Goal: Task Accomplishment & Management: Complete application form

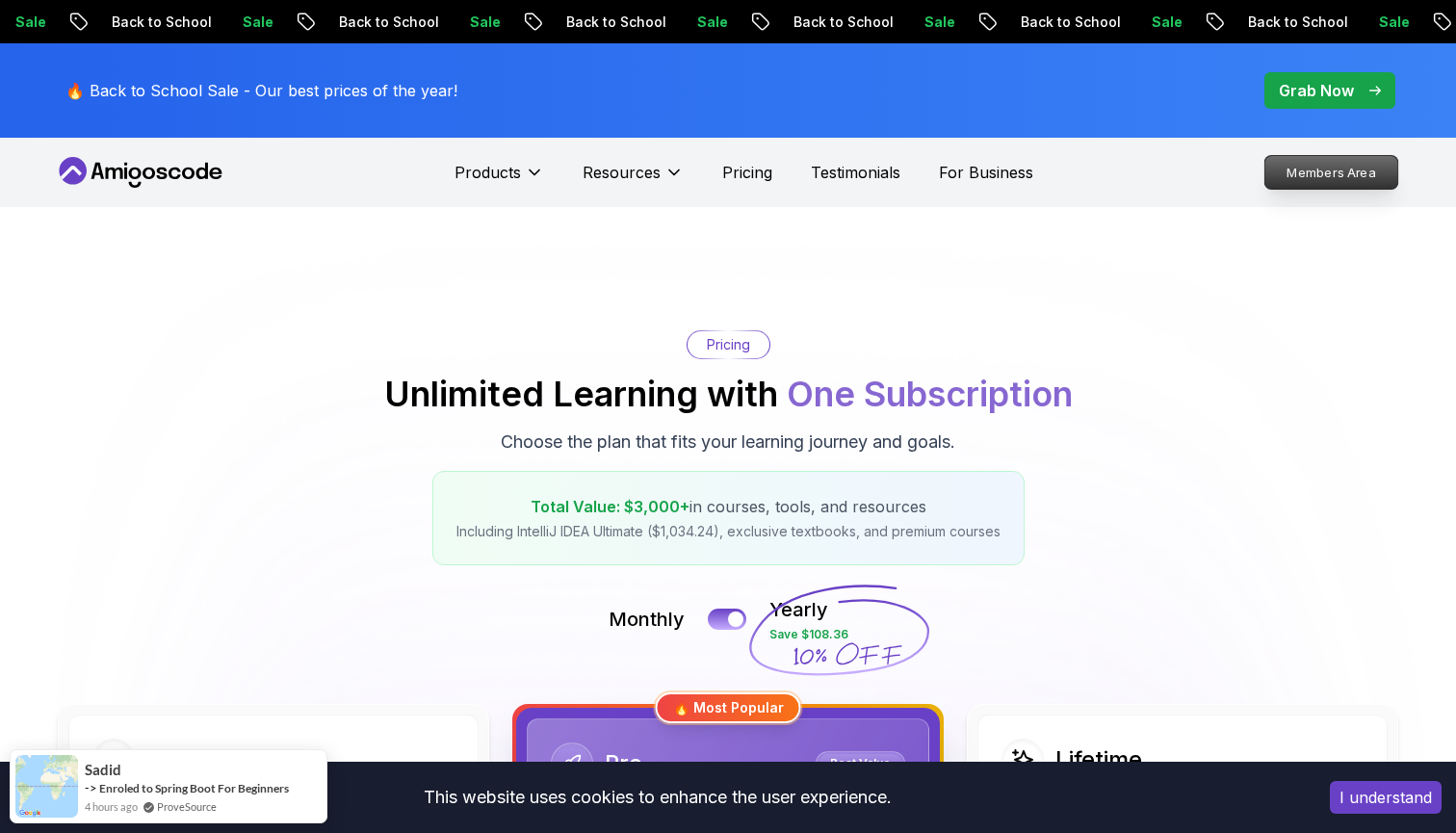
click at [1326, 175] on p "Members Area" at bounding box center [1332, 172] width 133 height 33
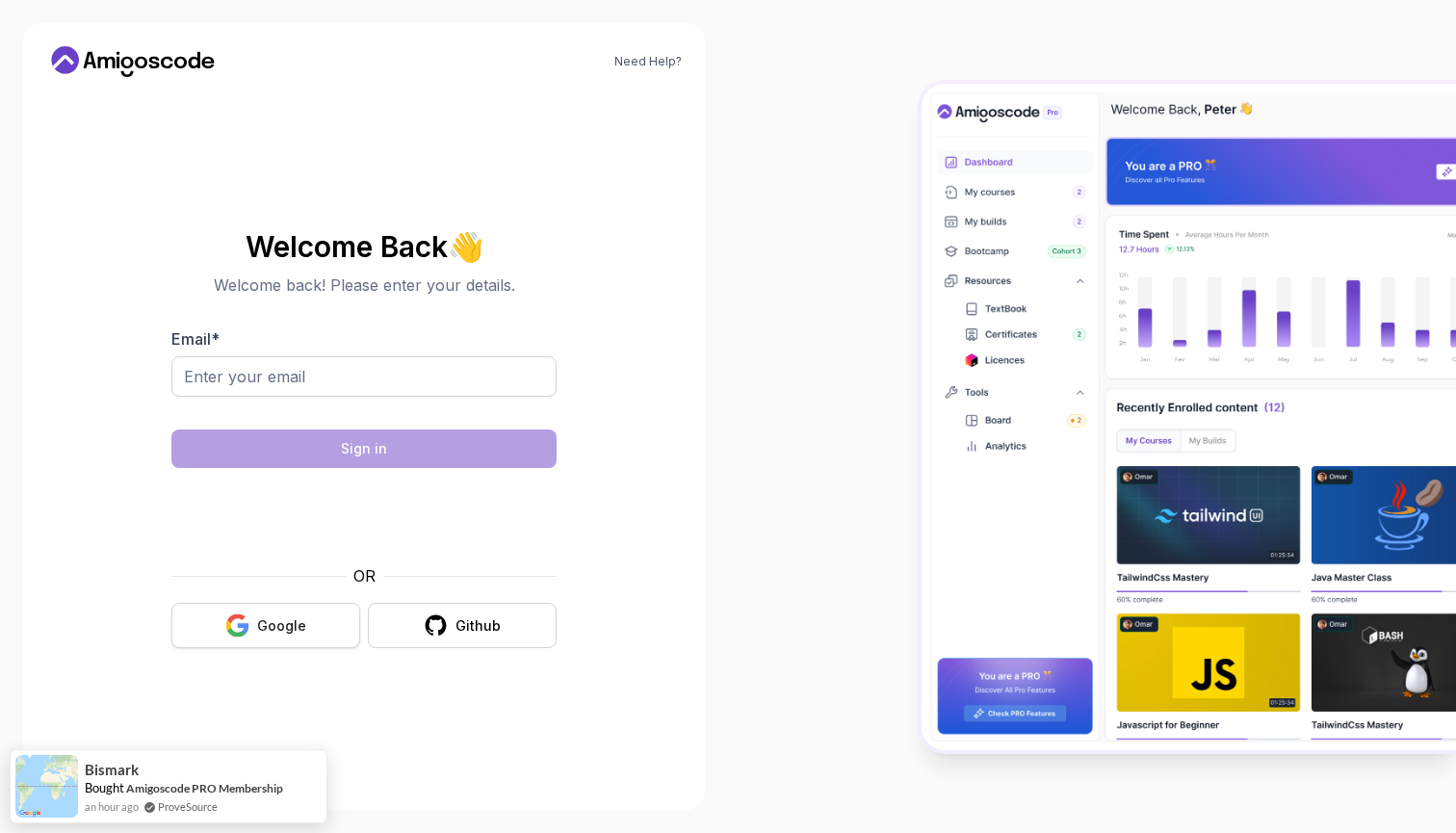
click at [245, 624] on icon "button" at bounding box center [244, 628] width 12 height 11
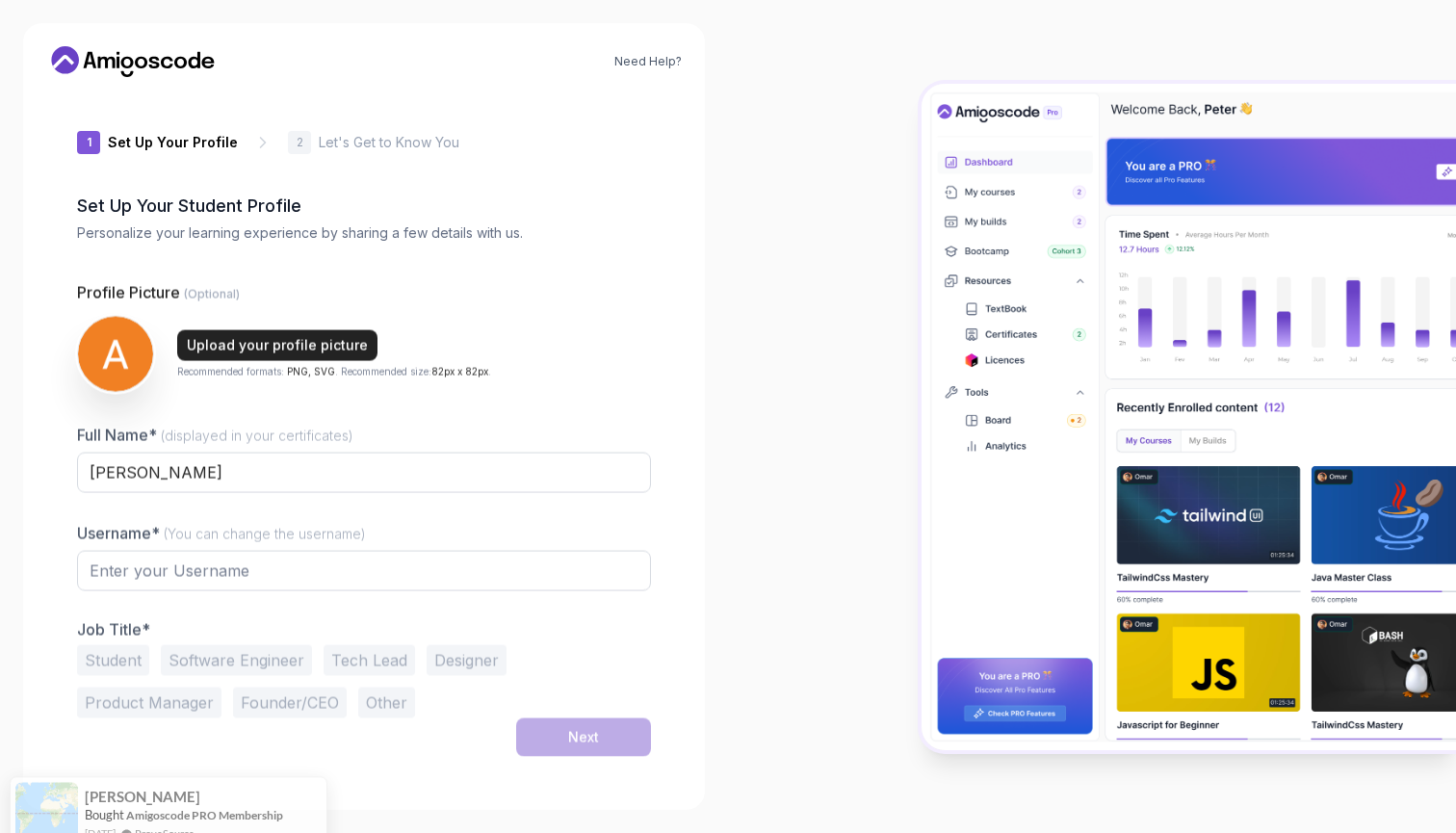
type input "gentlefalcon2596e"
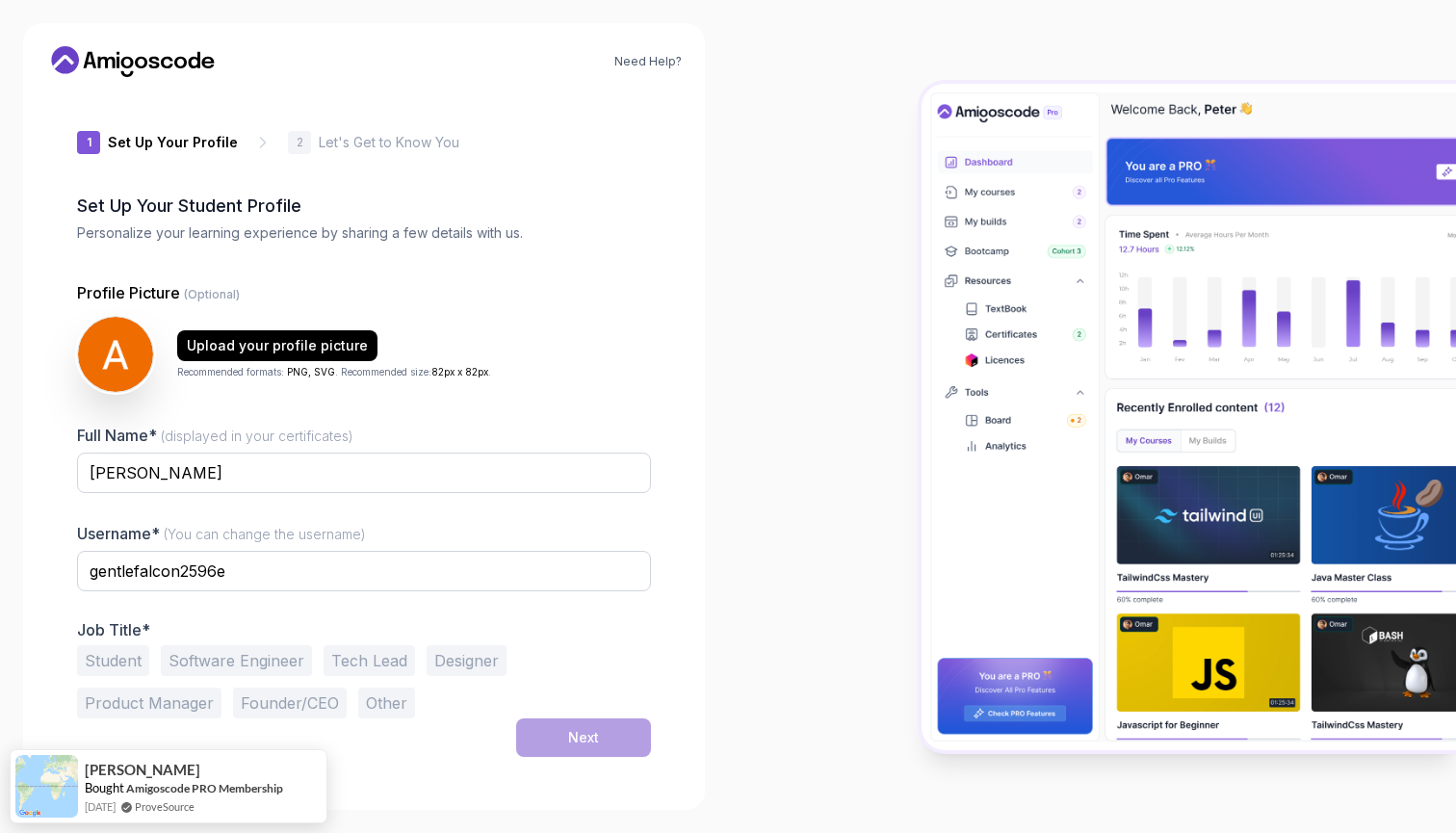
click at [436, 673] on button "Designer" at bounding box center [467, 661] width 80 height 31
click at [237, 656] on button "Software Engineer" at bounding box center [235, 661] width 151 height 31
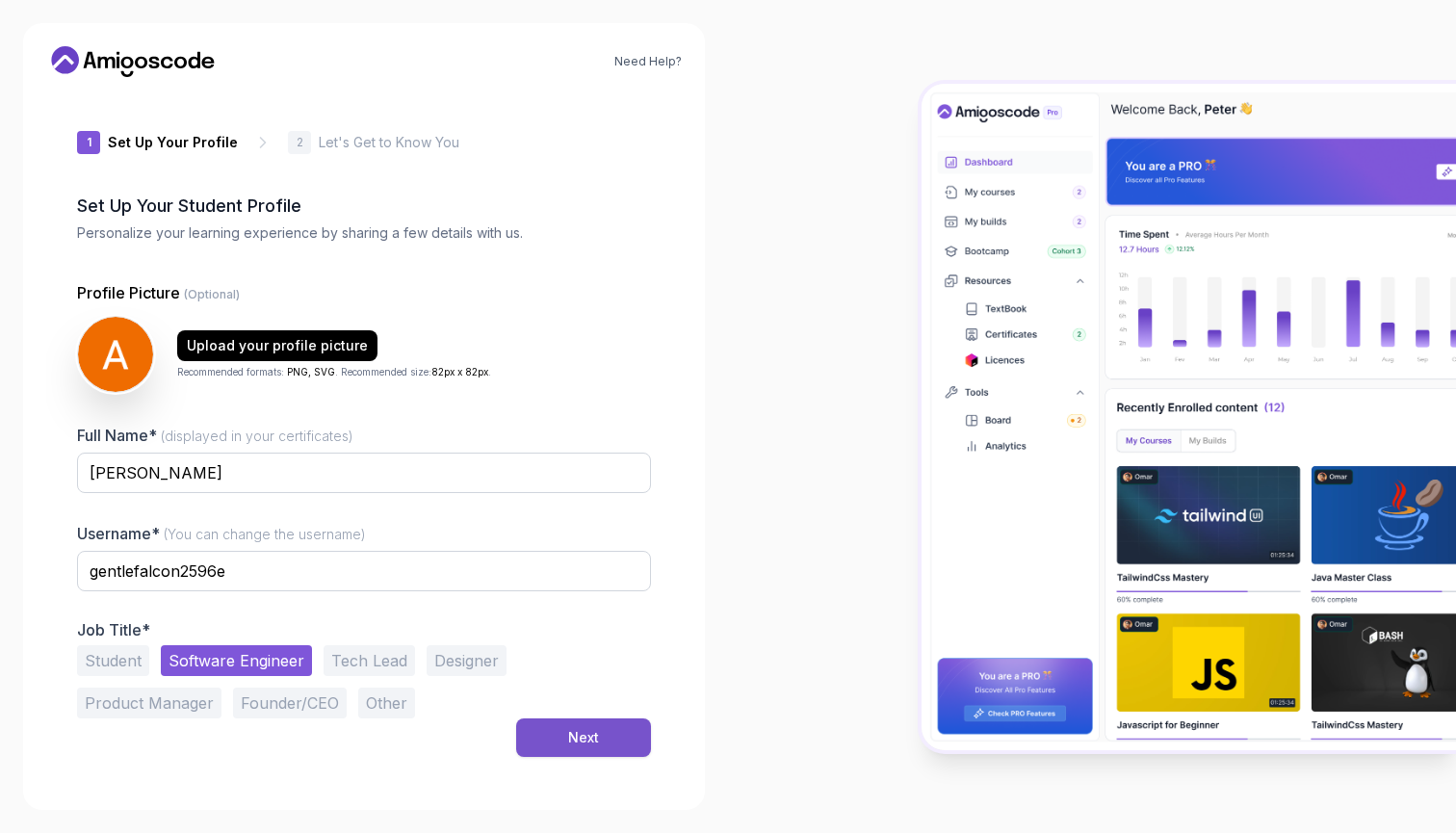
click at [580, 742] on div "Next" at bounding box center [584, 738] width 31 height 19
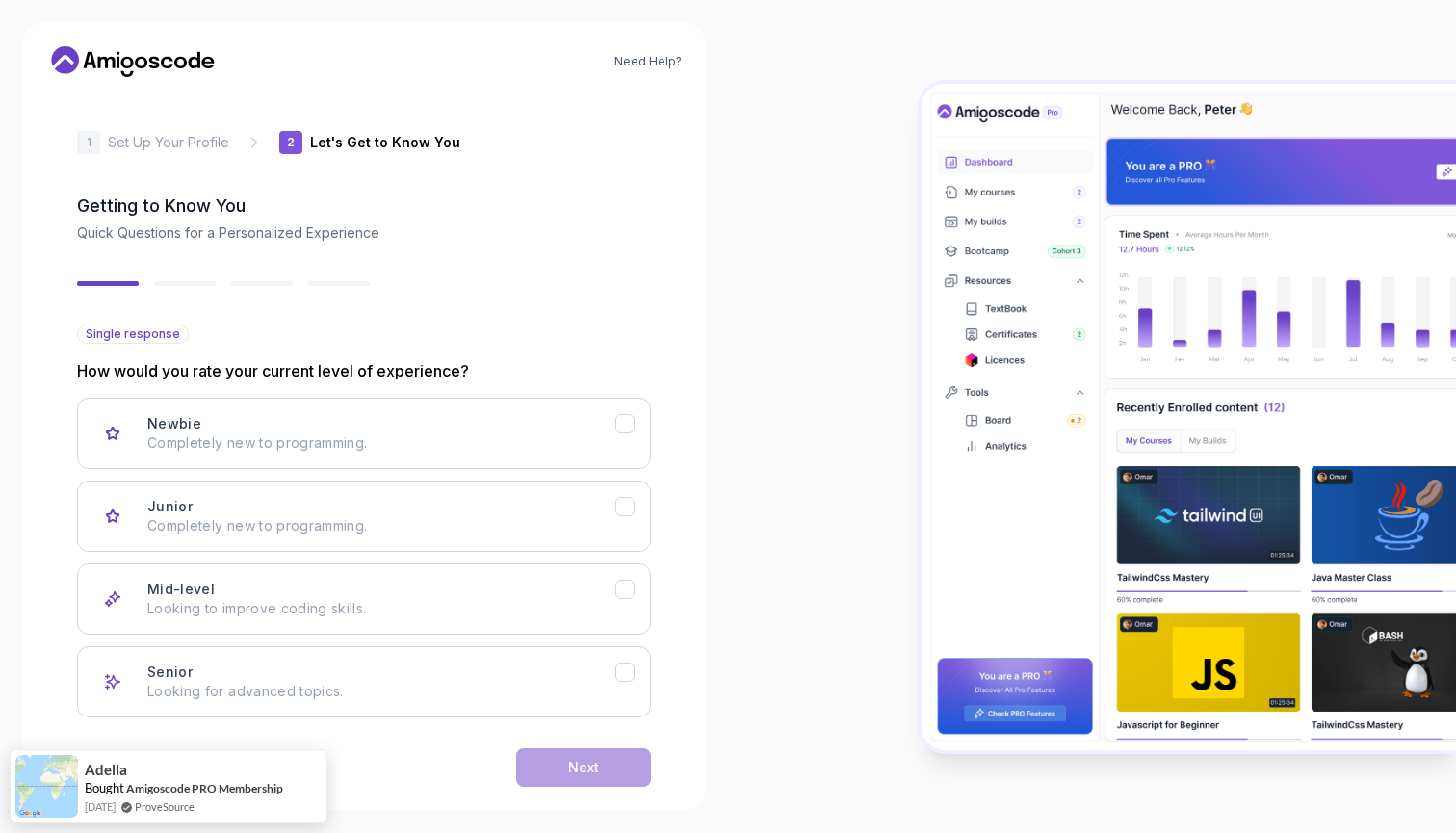
click at [580, 742] on div "Back Next" at bounding box center [364, 768] width 574 height 100
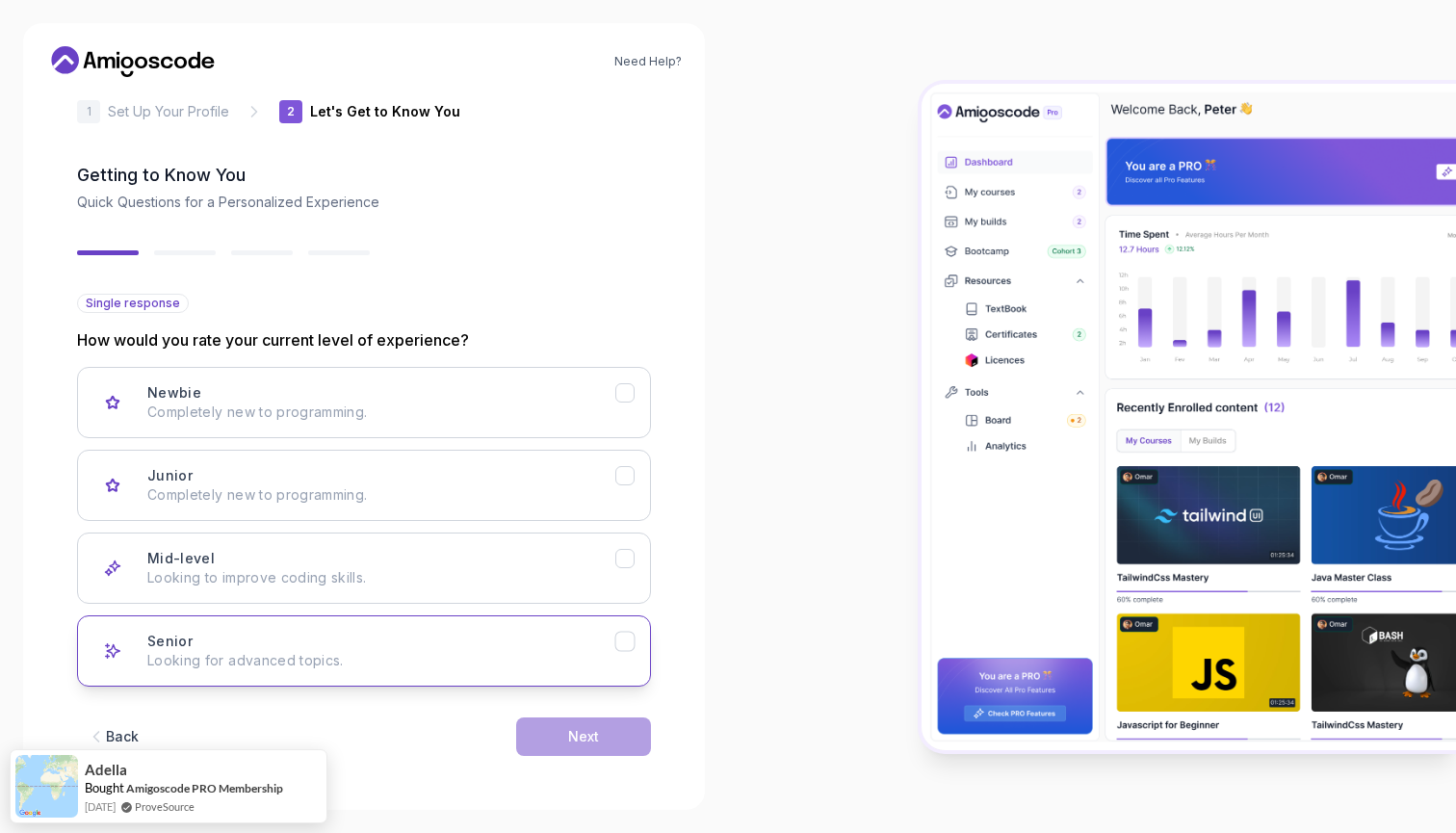
scroll to position [31, 0]
click at [546, 656] on p "Looking for advanced topics." at bounding box center [380, 661] width 468 height 19
click at [593, 717] on div "Back Next" at bounding box center [364, 737] width 574 height 100
click at [593, 734] on div "Next" at bounding box center [584, 737] width 31 height 19
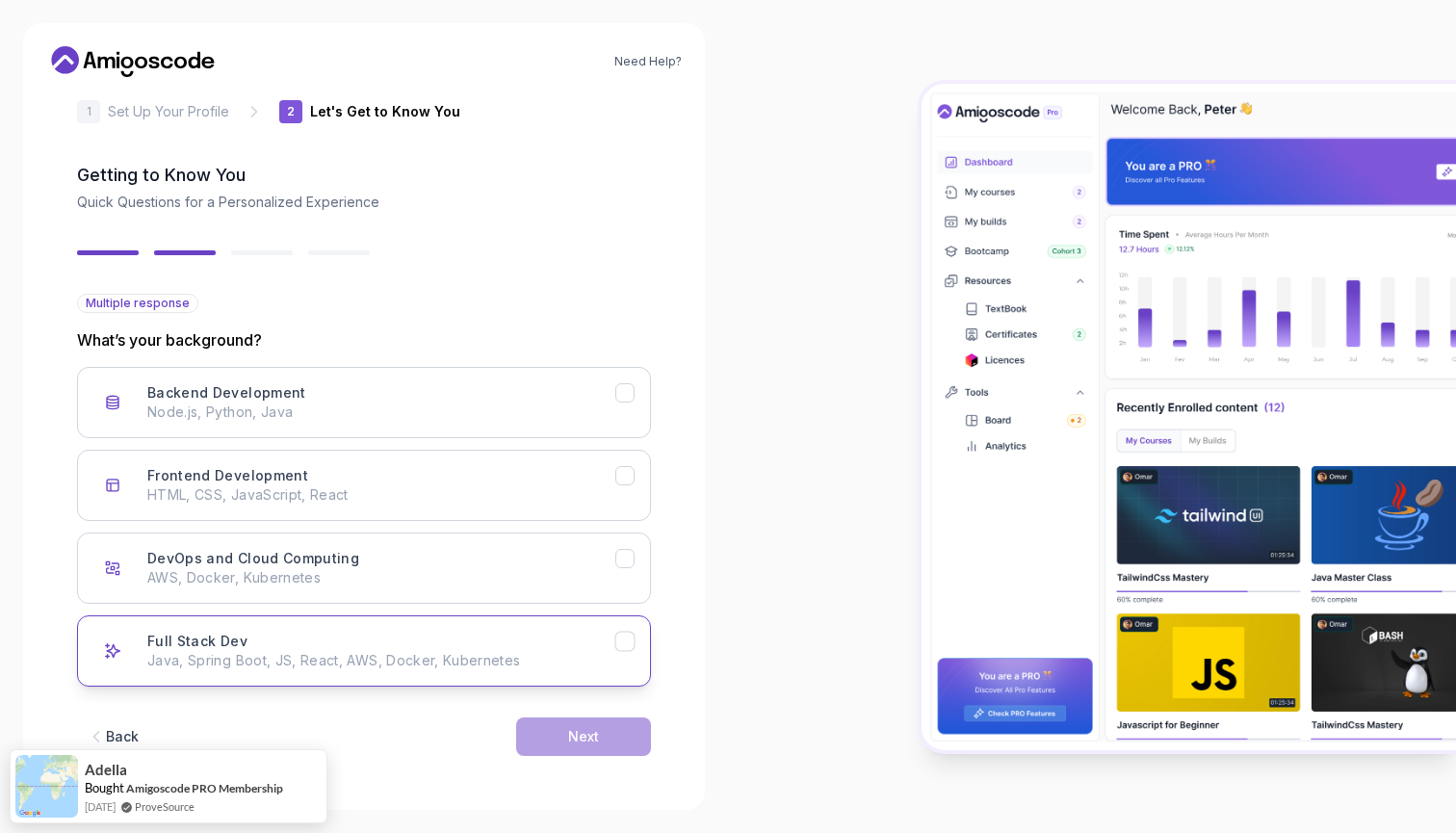
click at [566, 665] on p "Java, Spring Boot, JS, React, AWS, Docker, Kubernetes" at bounding box center [380, 661] width 468 height 19
click at [581, 714] on div "Back Next" at bounding box center [364, 737] width 574 height 100
click at [581, 731] on div "Next" at bounding box center [584, 737] width 31 height 19
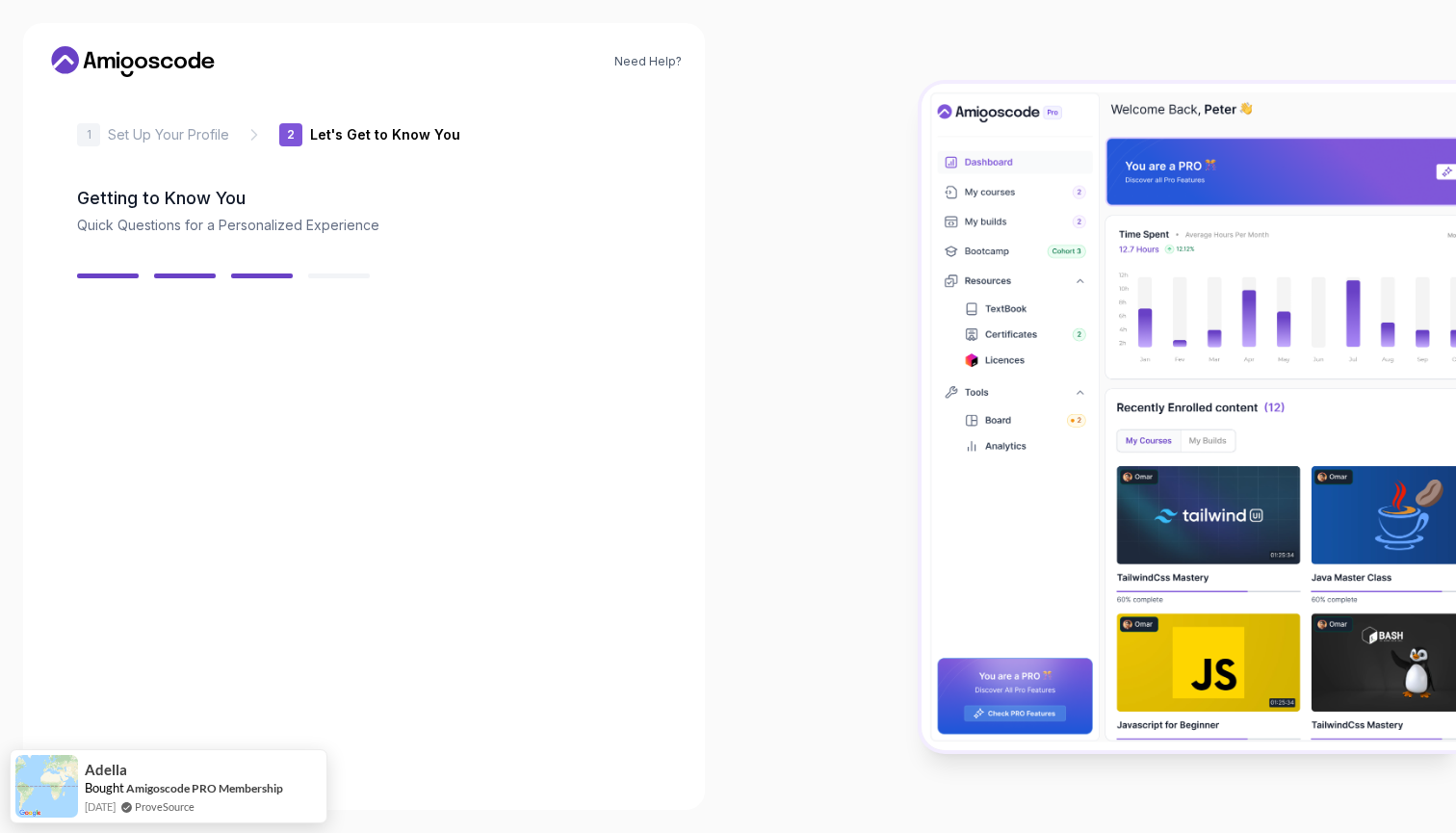
scroll to position [8, 0]
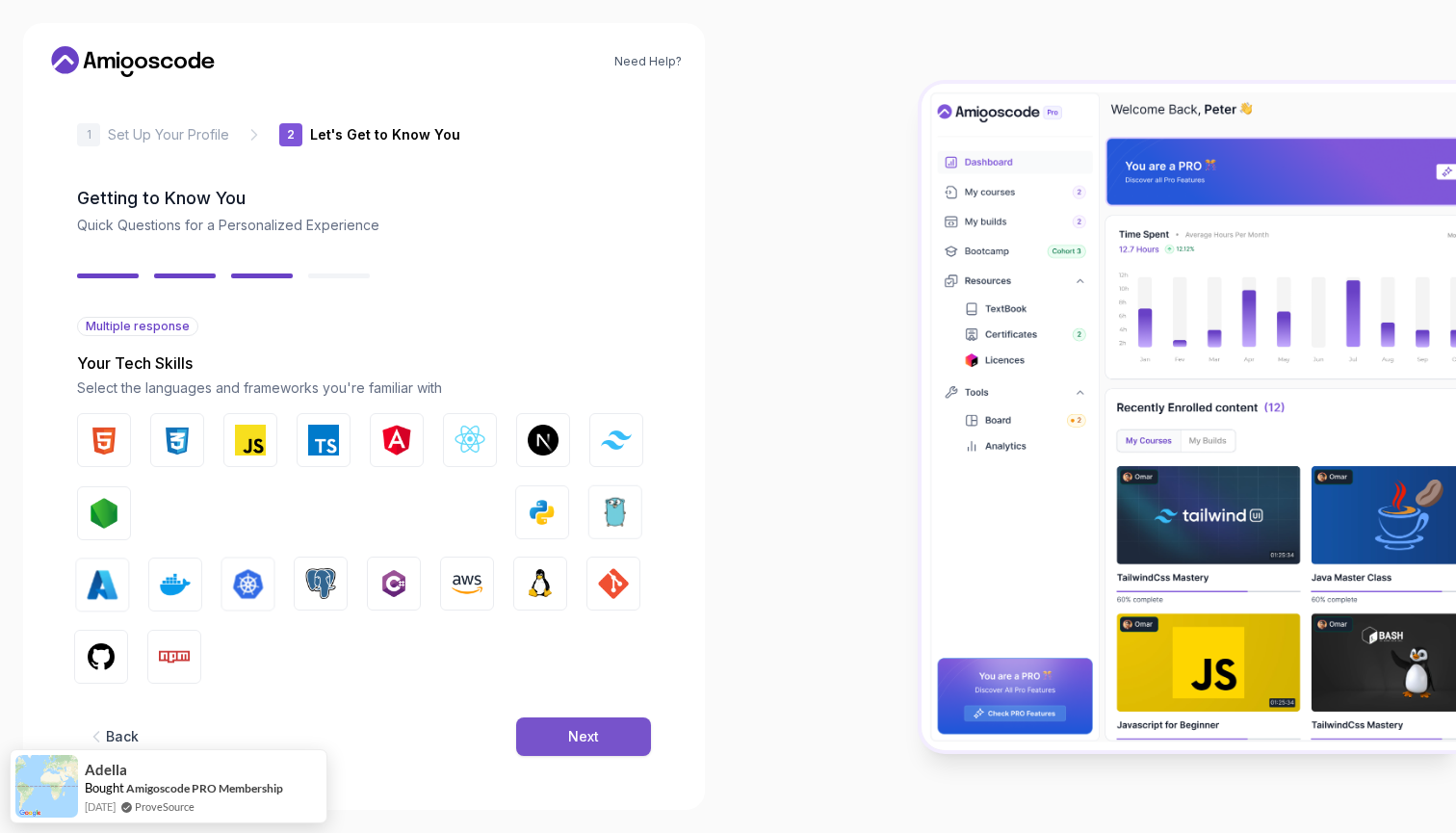
click at [577, 730] on div "Next" at bounding box center [584, 737] width 31 height 19
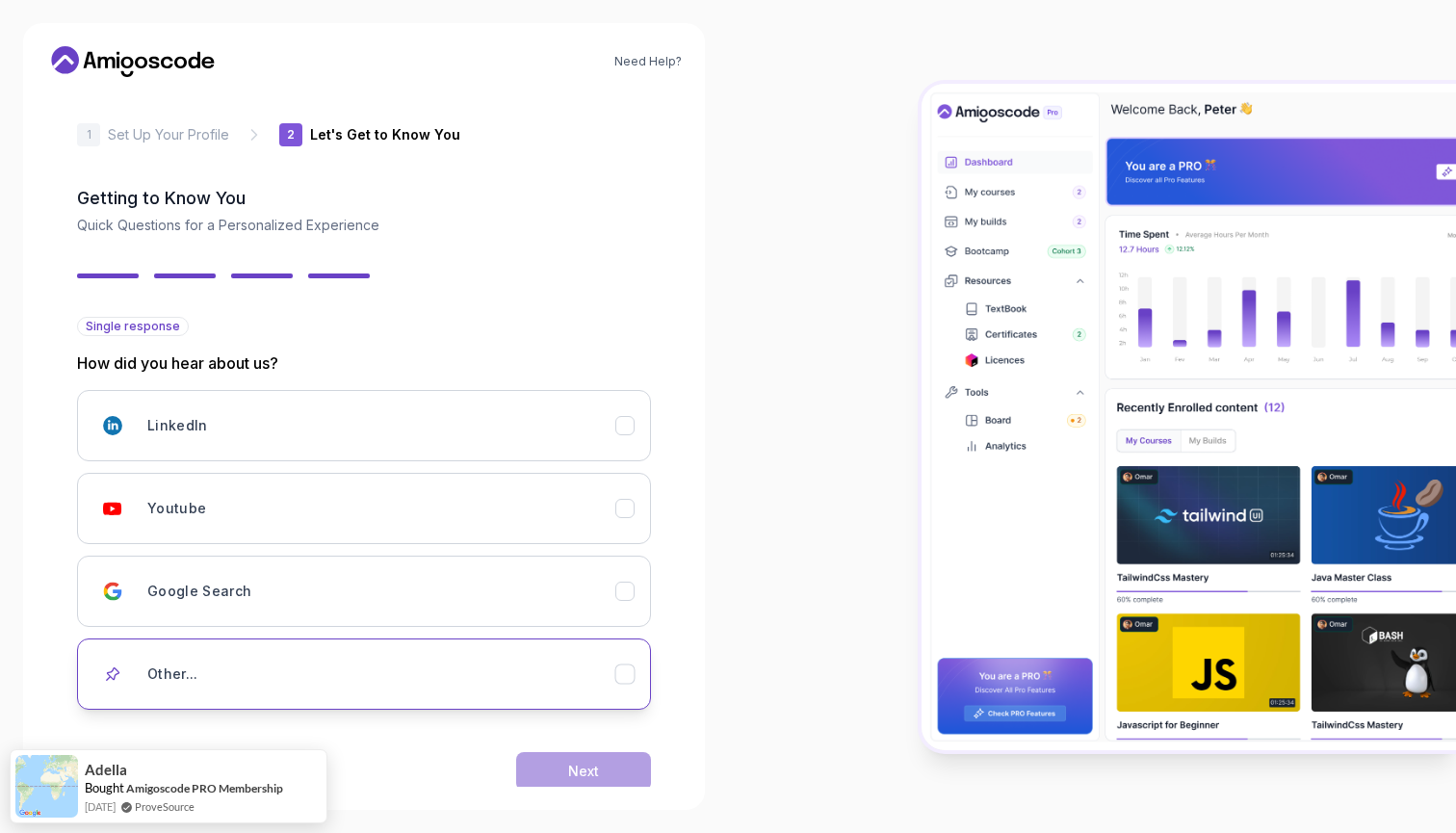
click at [570, 692] on div "Other..." at bounding box center [380, 674] width 468 height 39
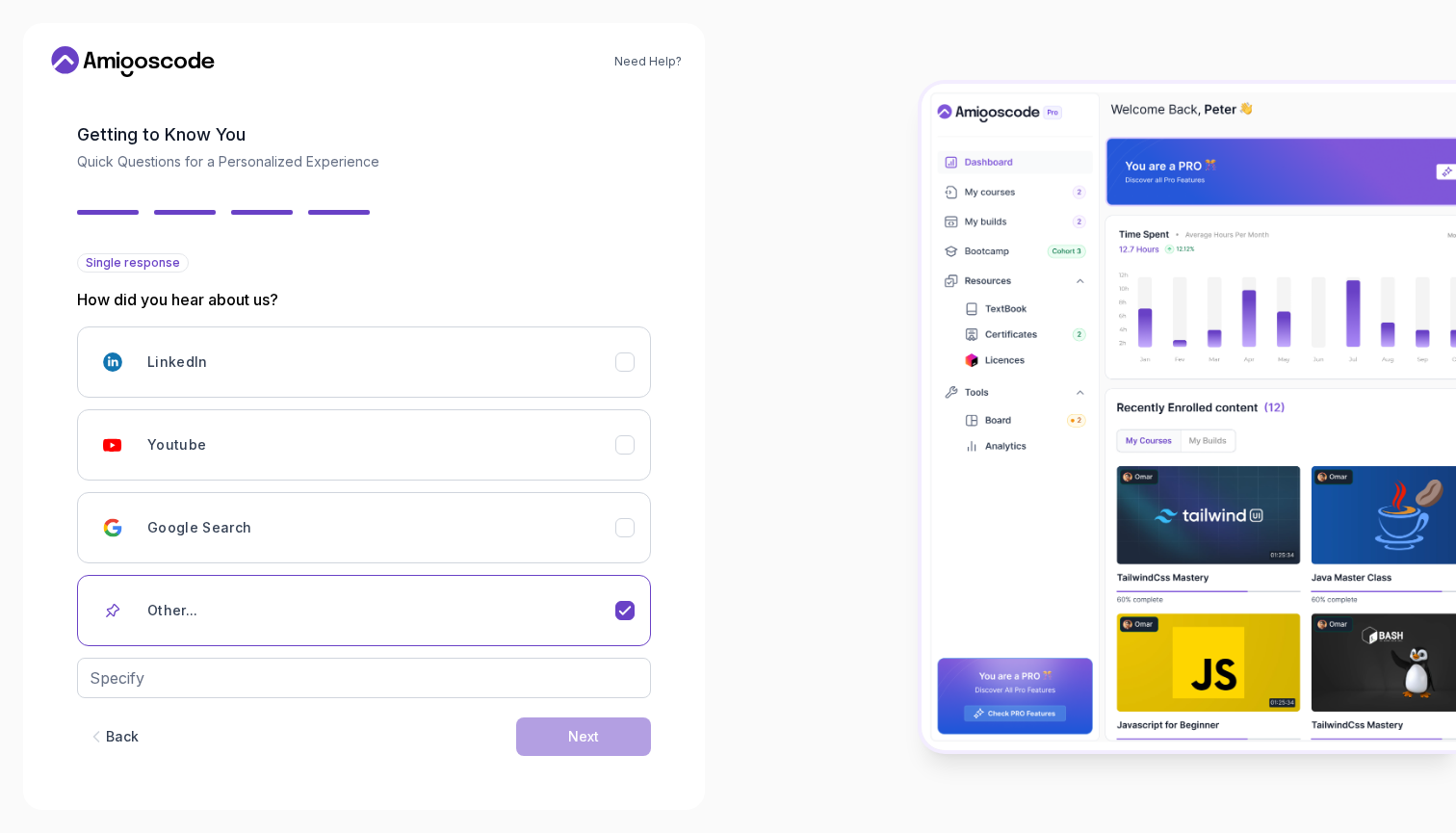
scroll to position [71, 0]
click at [570, 674] on input "text" at bounding box center [364, 678] width 574 height 41
click at [597, 491] on div "LinkedIn Youtube Google Search Other..." at bounding box center [364, 507] width 574 height 360
click at [597, 531] on div "Google Search" at bounding box center [380, 528] width 468 height 39
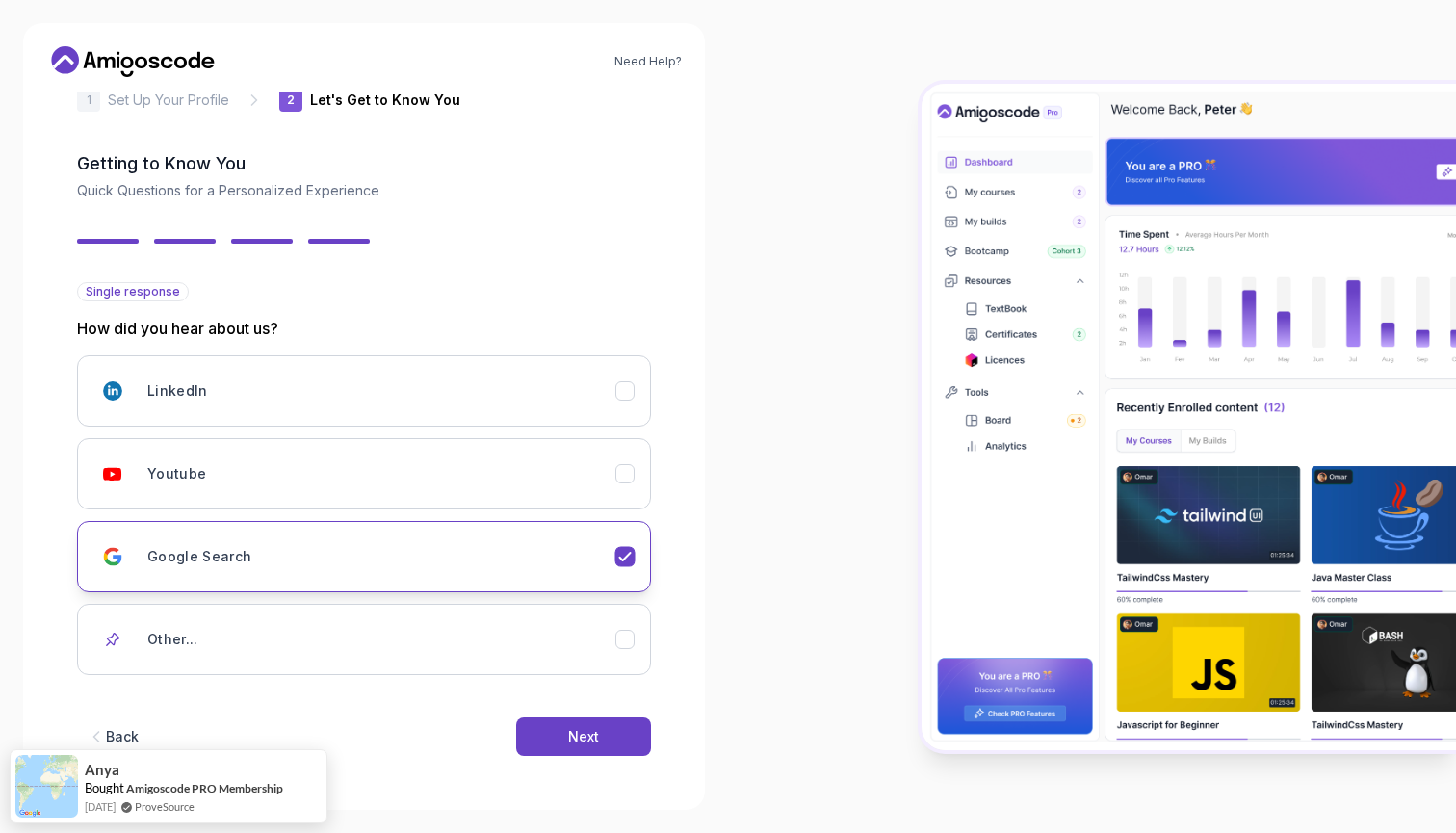
scroll to position [43, 0]
click at [598, 731] on div "Next" at bounding box center [584, 737] width 31 height 19
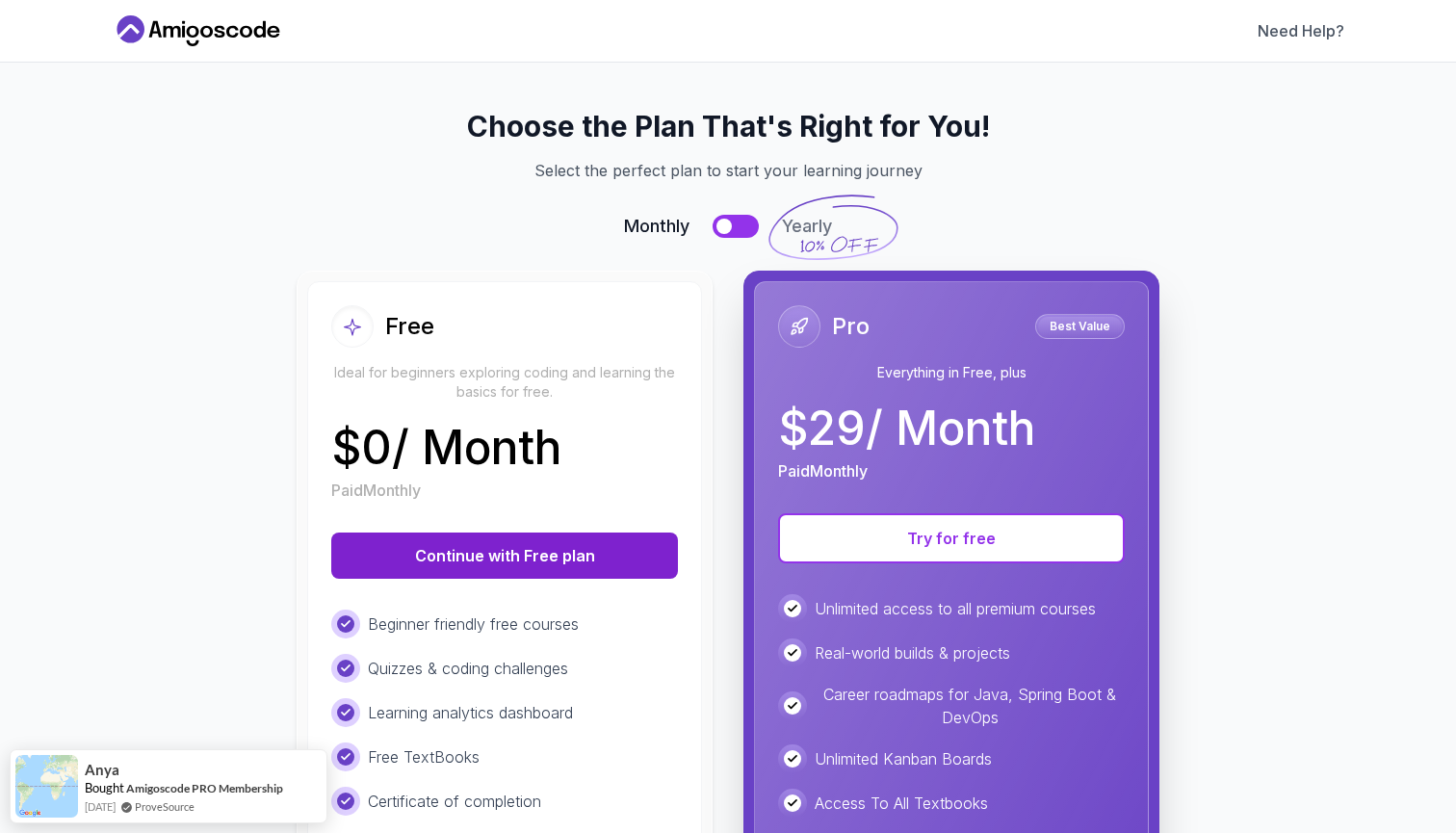
scroll to position [0, 0]
click at [622, 561] on button "Continue with Free plan" at bounding box center [505, 556] width 346 height 47
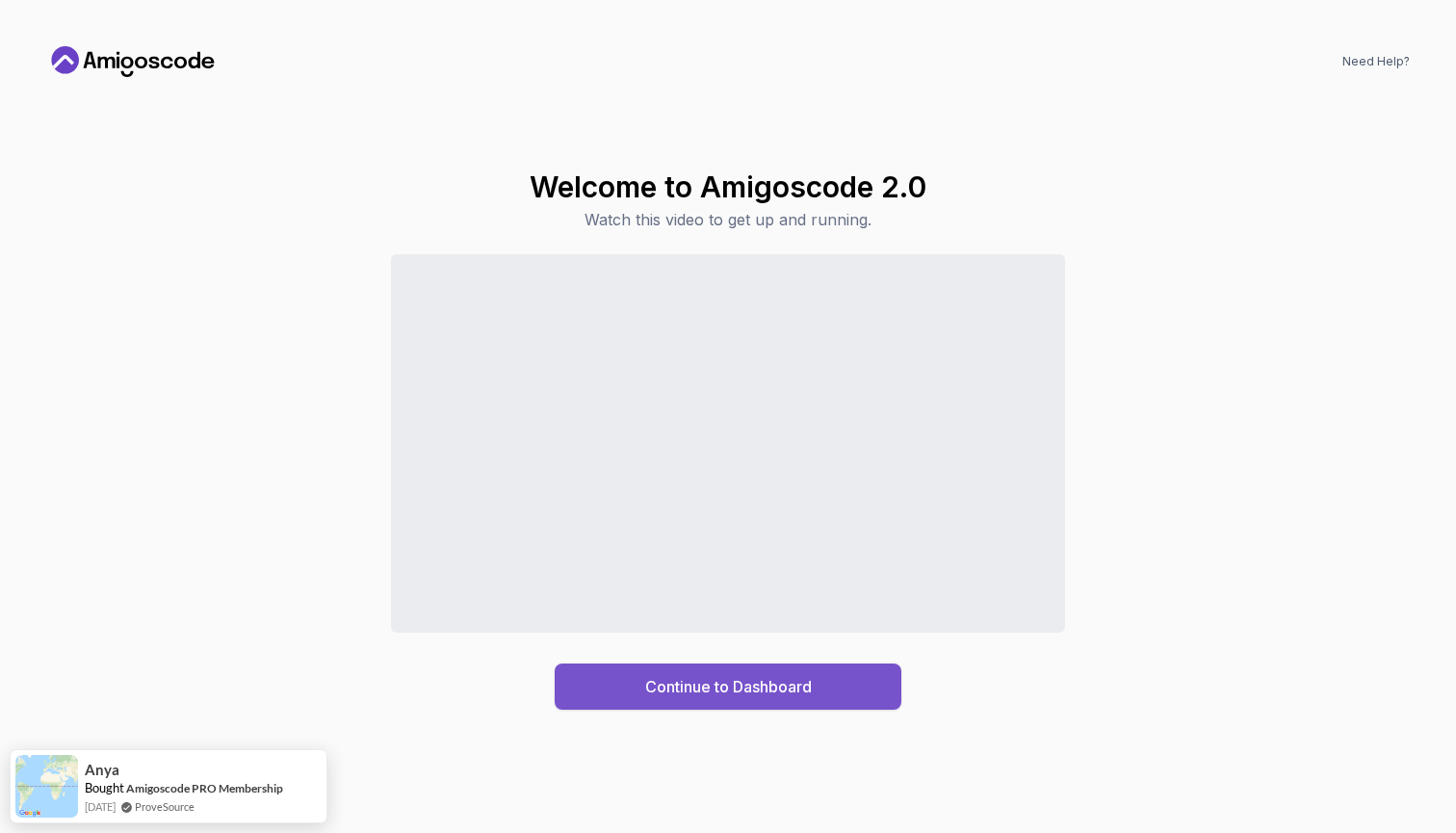
click at [854, 686] on button "Continue to Dashboard" at bounding box center [728, 687] width 346 height 47
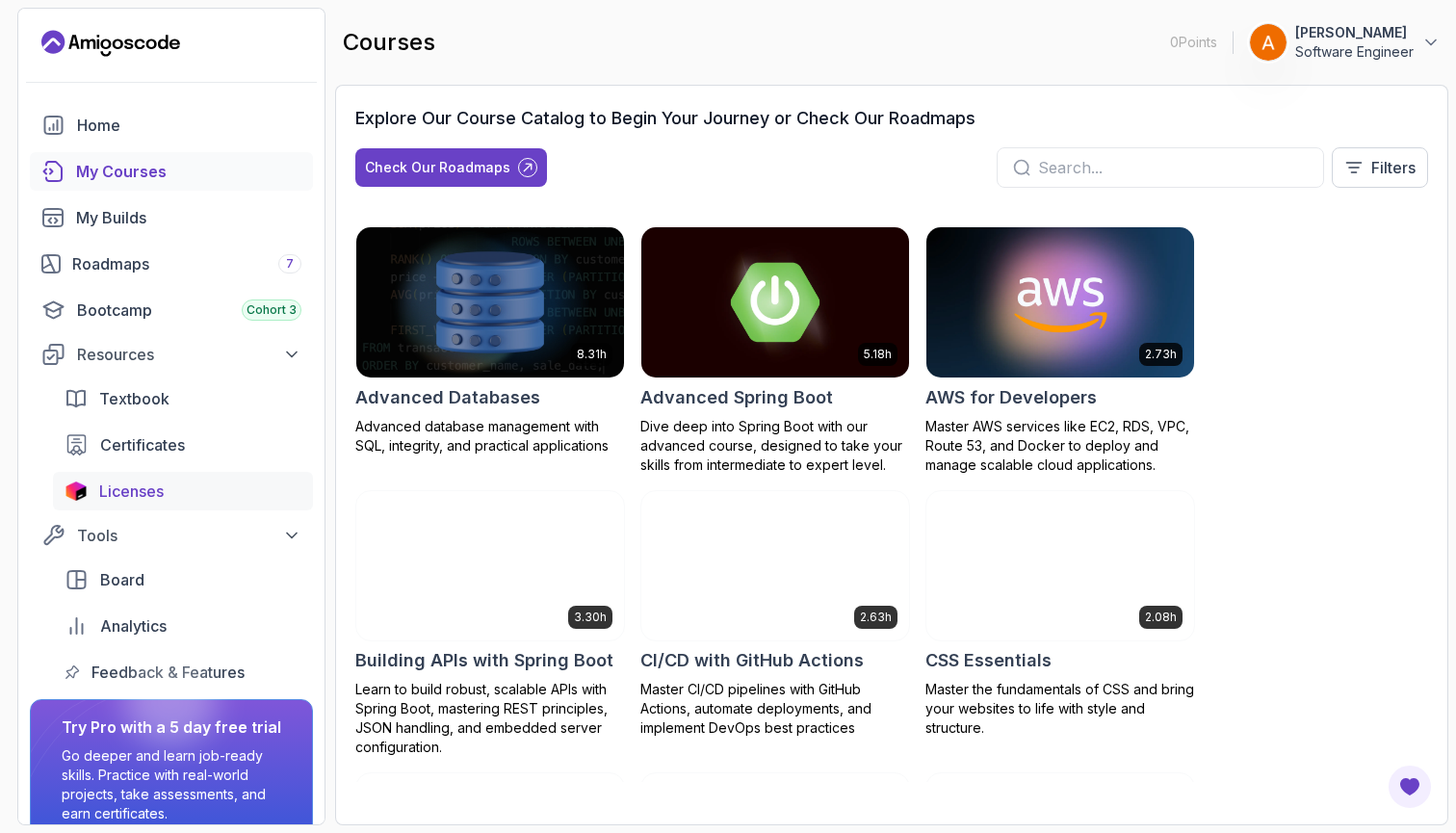
scroll to position [18, 0]
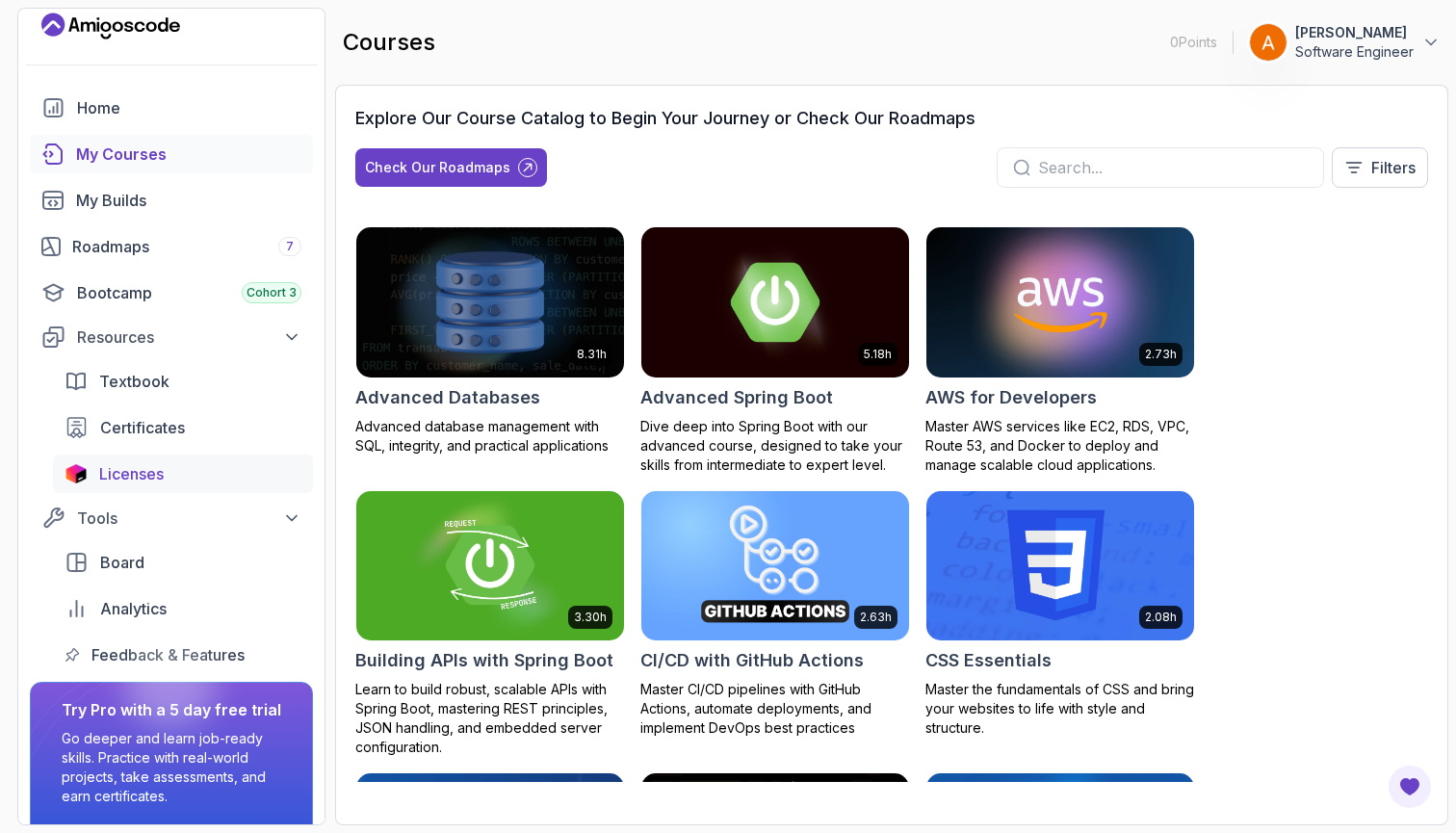
click at [241, 485] on div "Licenses" at bounding box center [200, 474] width 202 height 23
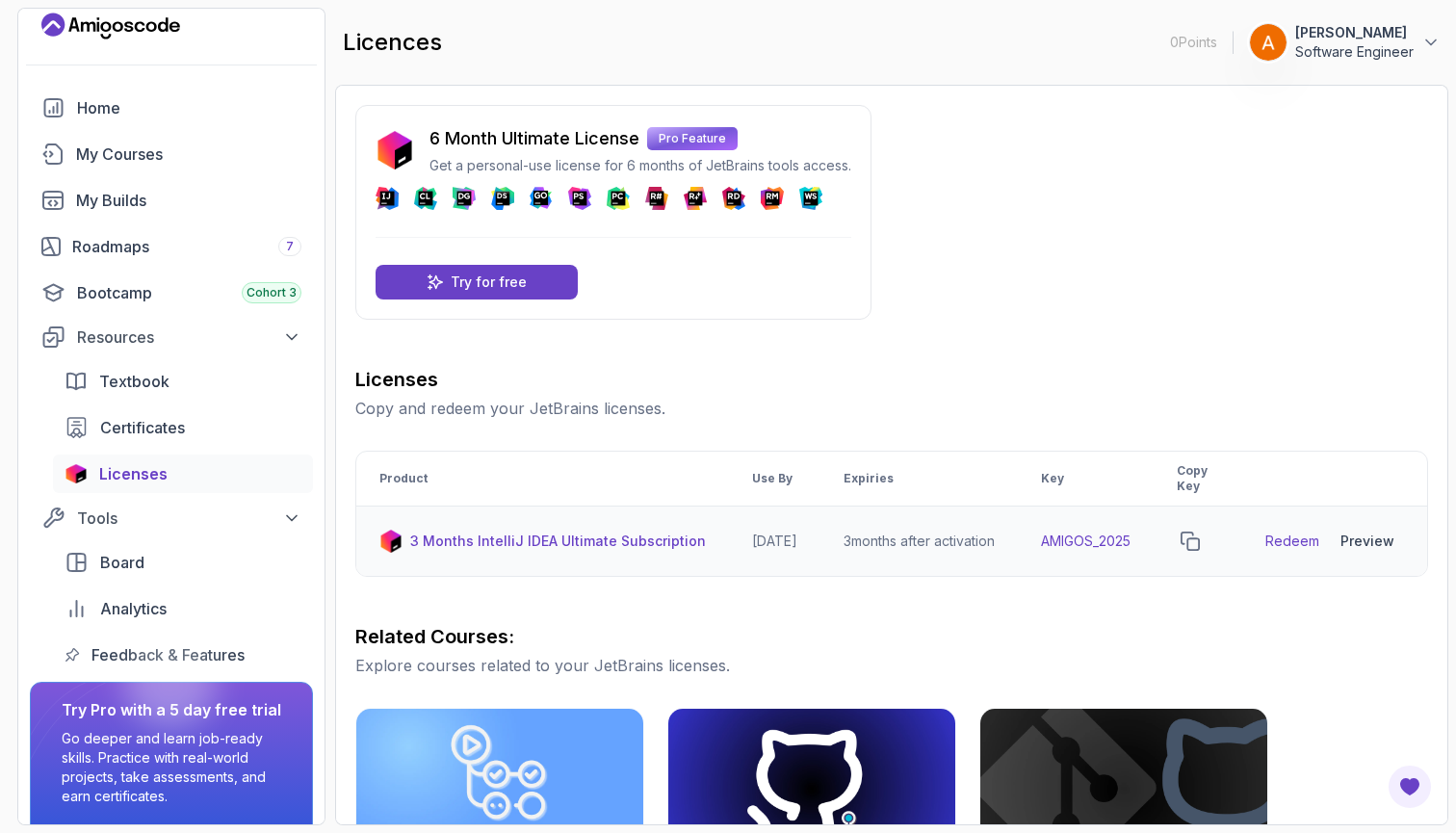
click at [671, 537] on p "3 Months IntelliJ IDEA Ultimate Subscription" at bounding box center [558, 541] width 296 height 19
click at [1319, 544] on link "Redeem" at bounding box center [1292, 541] width 53 height 19
click at [1199, 536] on icon "copy-button" at bounding box center [1190, 541] width 19 height 19
